Goal: Check status: Check status

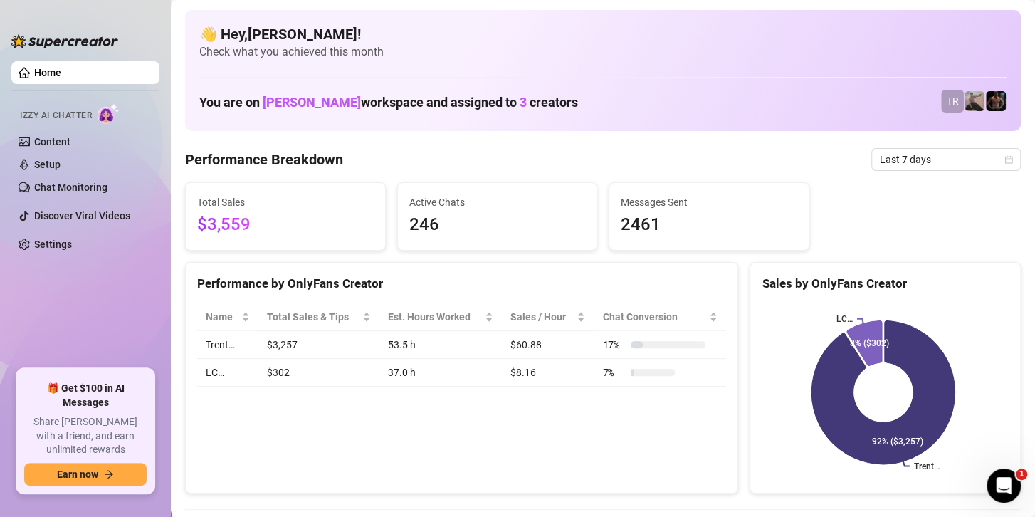
click at [762, 383] on rect at bounding box center [883, 392] width 243 height 178
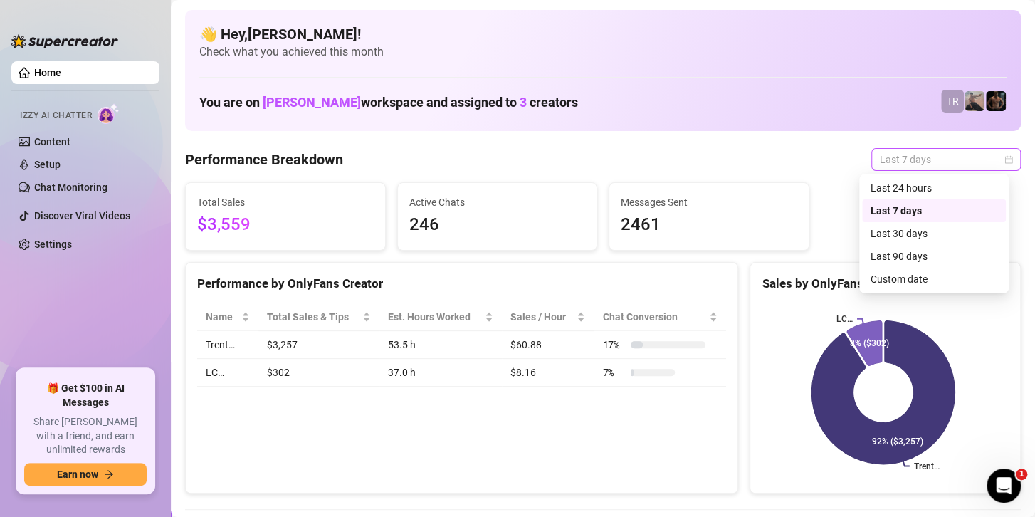
click at [925, 165] on span "Last 7 days" at bounding box center [946, 159] width 132 height 21
click at [887, 282] on div "Custom date" at bounding box center [934, 279] width 127 height 16
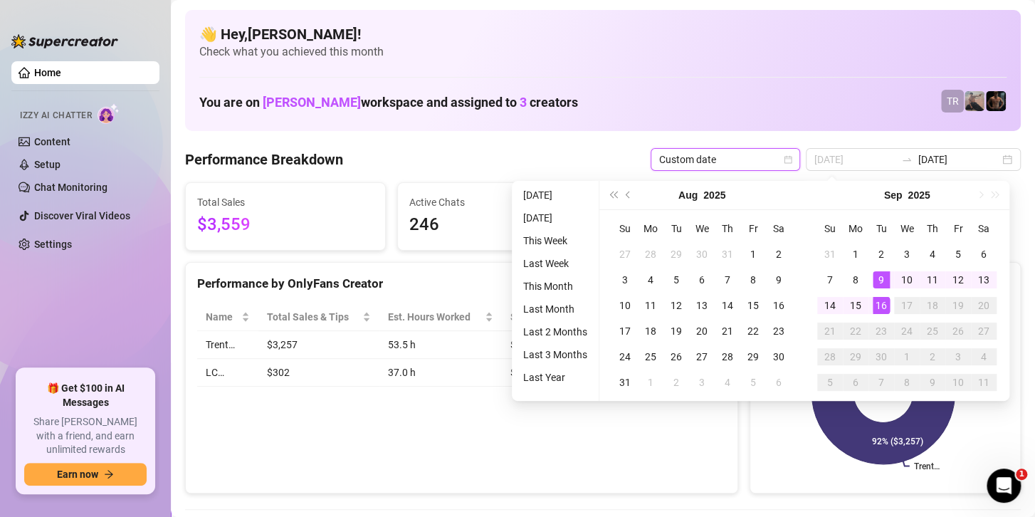
type input "[DATE]"
click at [877, 308] on div "16" at bounding box center [881, 305] width 17 height 17
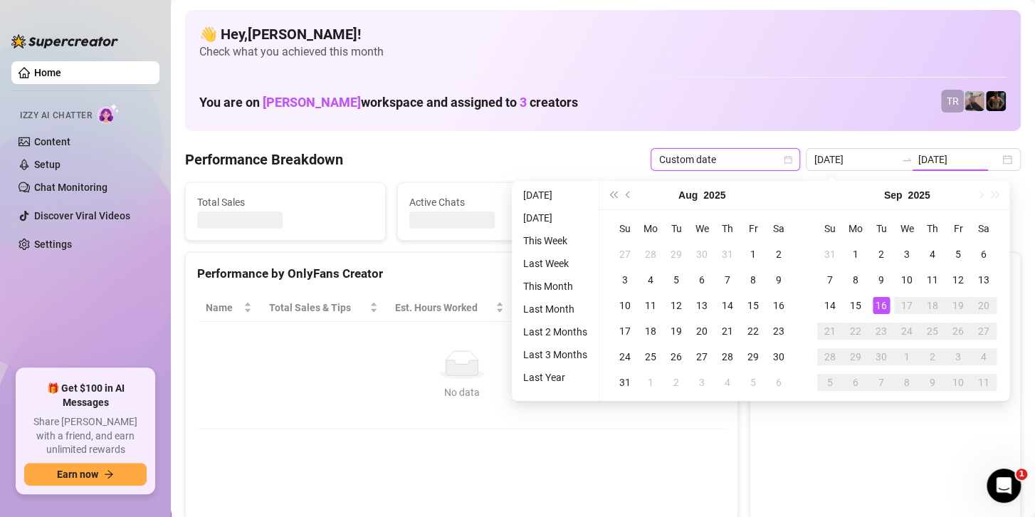
type input "[DATE]"
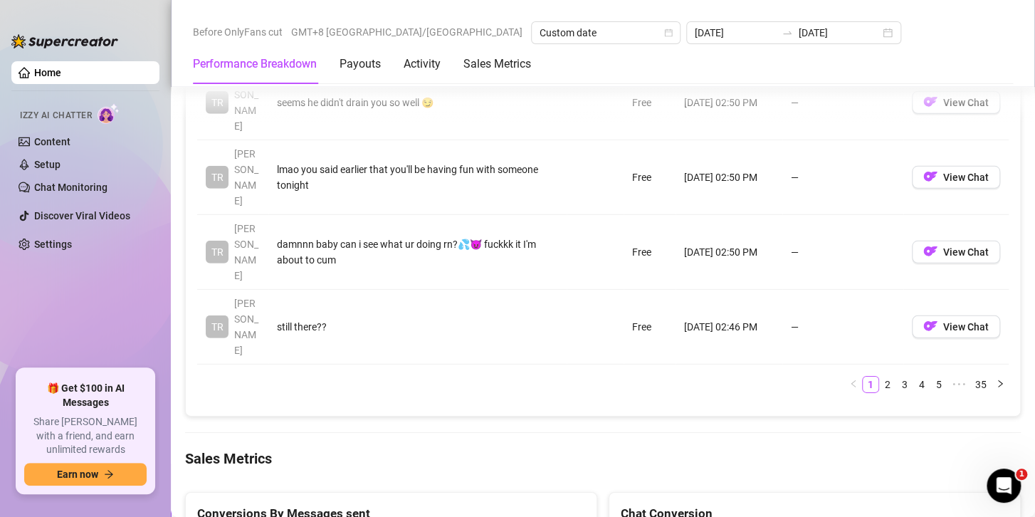
scroll to position [1863, 0]
